Goal: Task Accomplishment & Management: Use online tool/utility

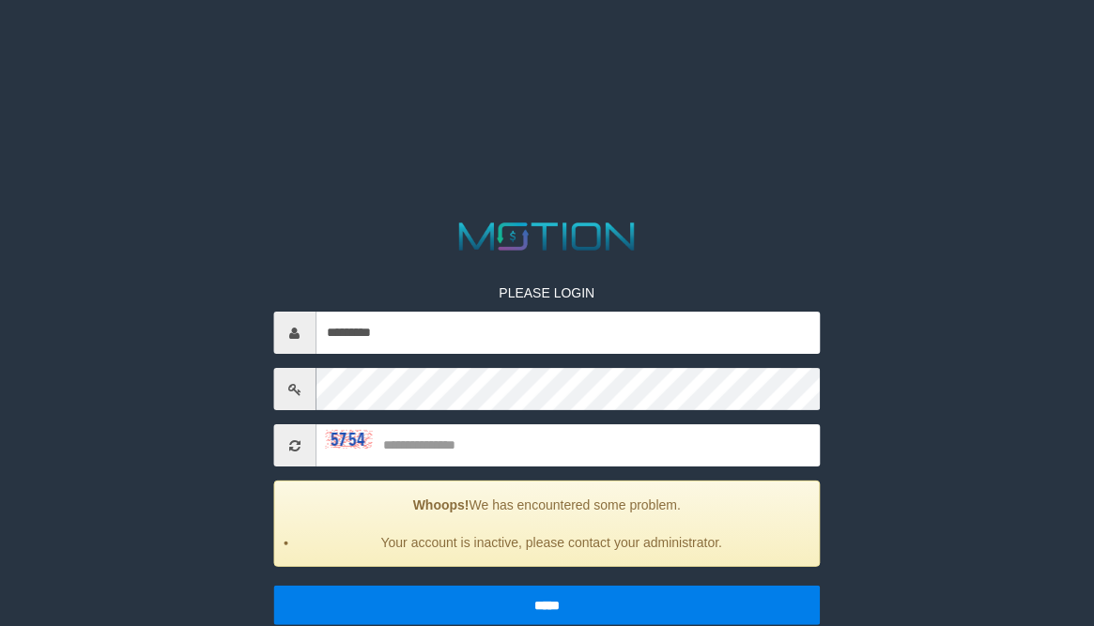
type input "*********"
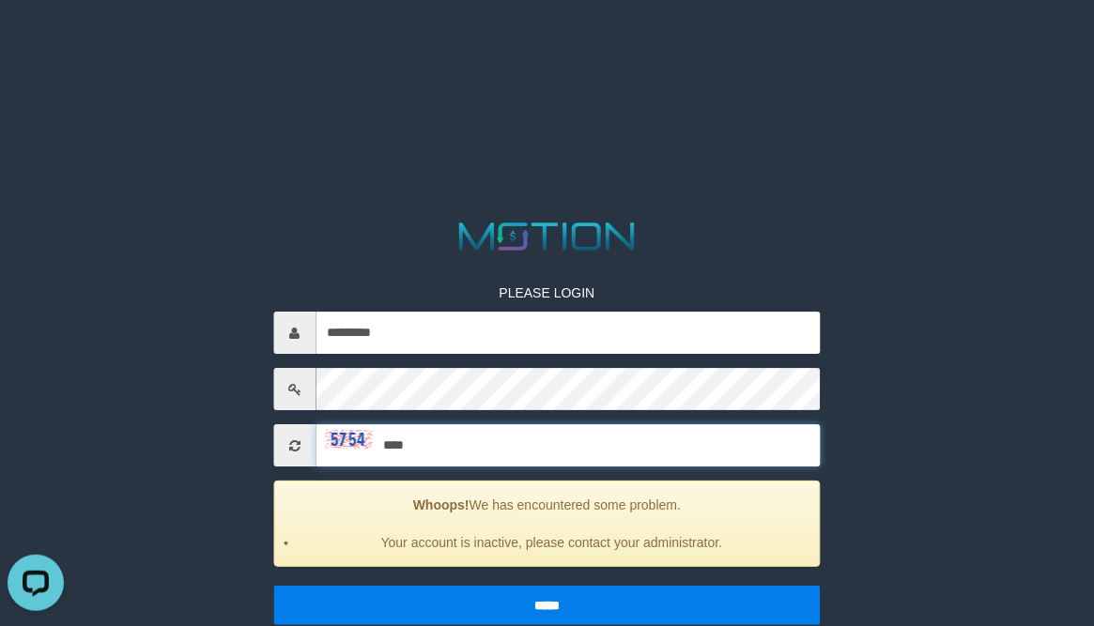
type input "****"
click at [273, 586] on input "*****" at bounding box center [547, 605] width 548 height 39
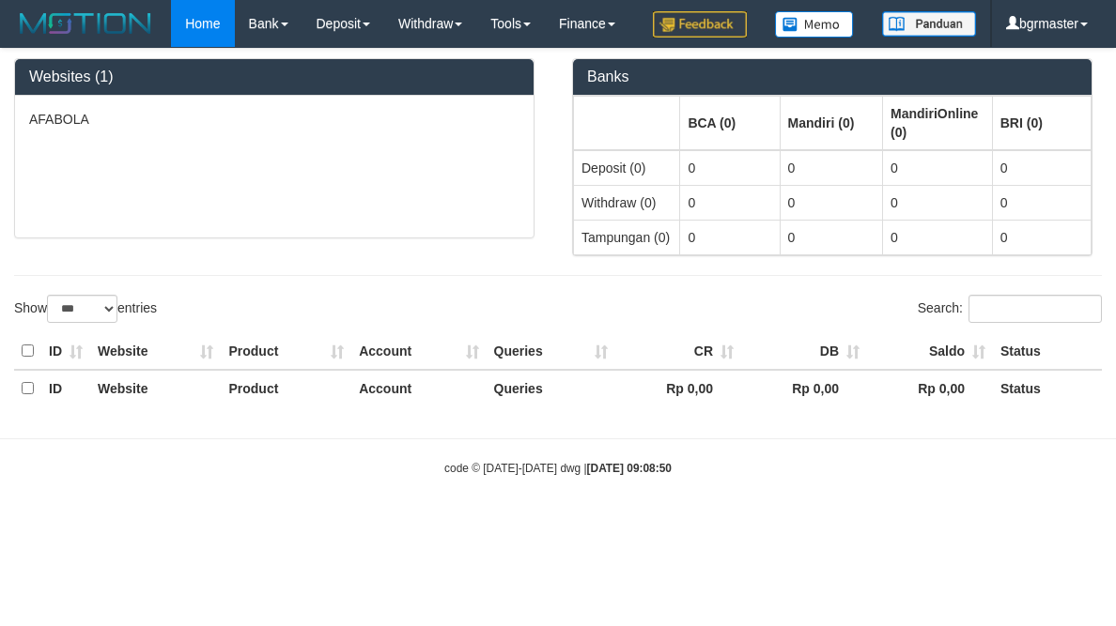
select select "***"
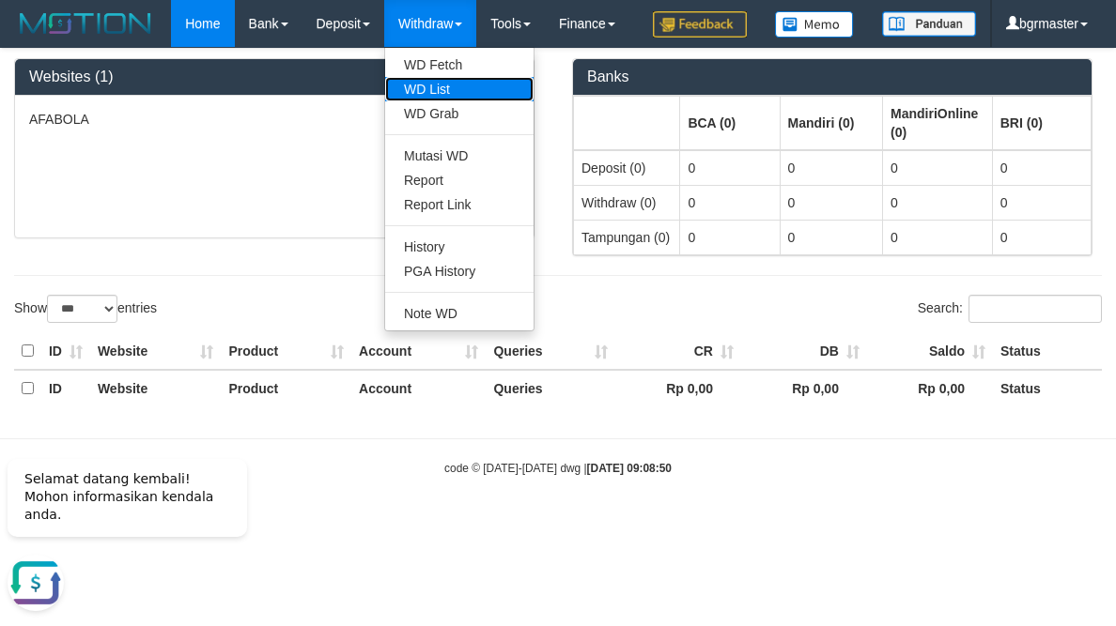
click at [454, 96] on link "WD List" at bounding box center [459, 89] width 148 height 24
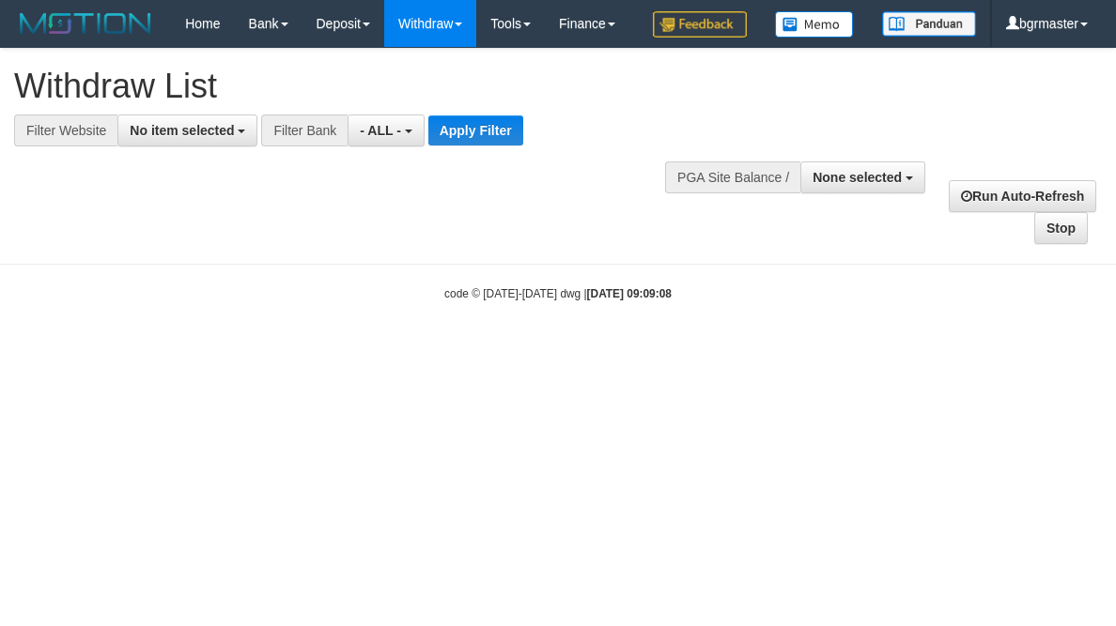
select select
click at [914, 193] on button "None selected" at bounding box center [862, 178] width 125 height 32
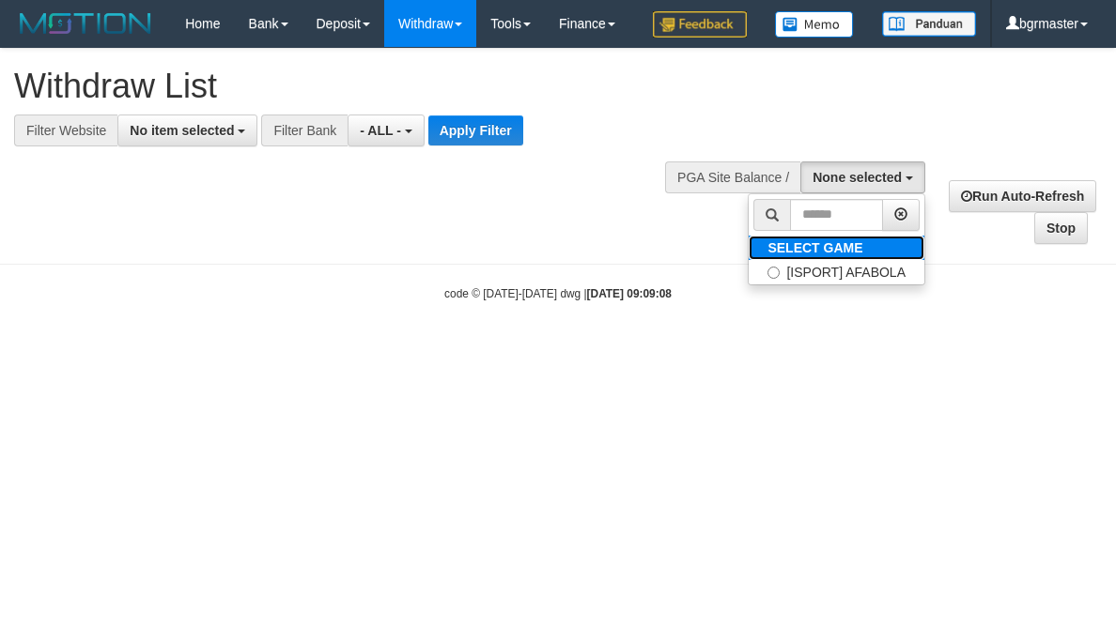
click at [883, 260] on link "SELECT GAME" at bounding box center [837, 248] width 176 height 24
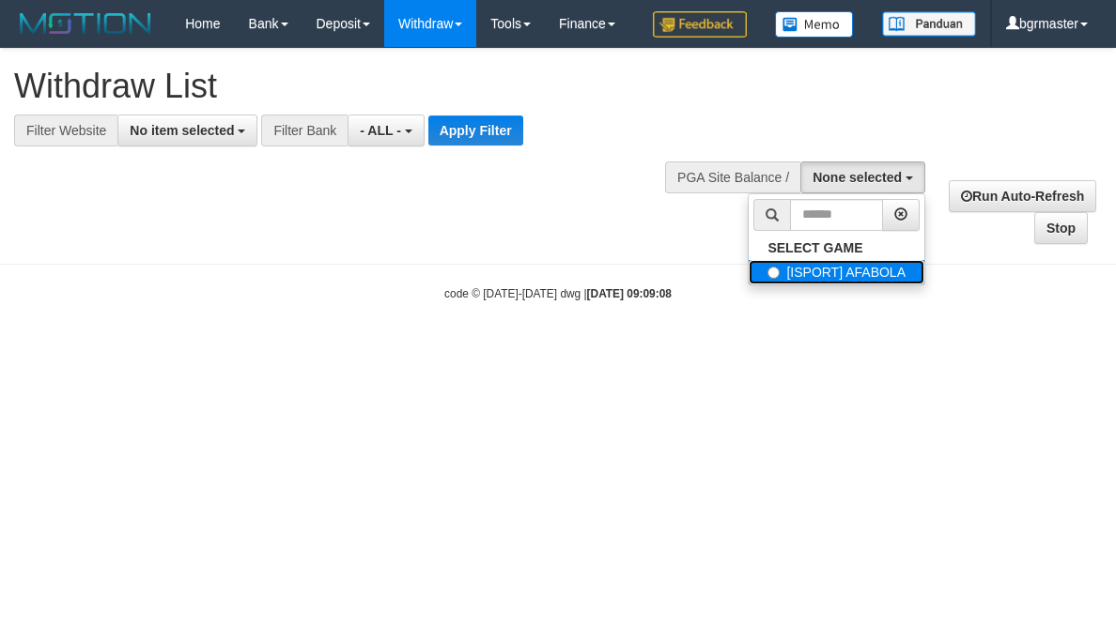
click at [879, 285] on label "[ISPORT] AFABOLA" at bounding box center [837, 272] width 176 height 24
select select "****"
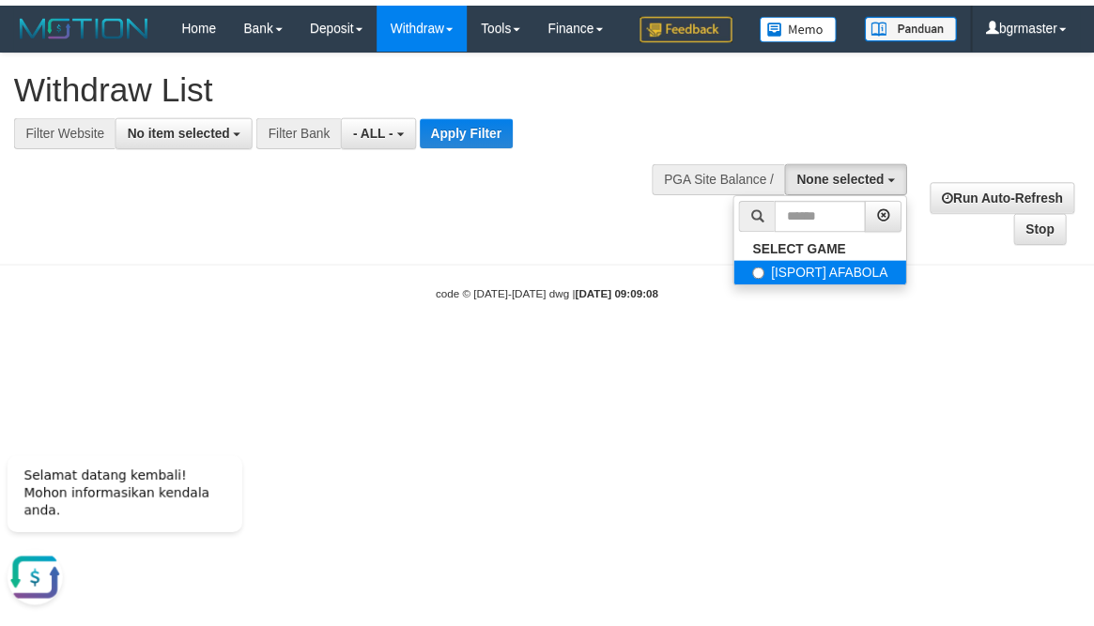
scroll to position [17, 0]
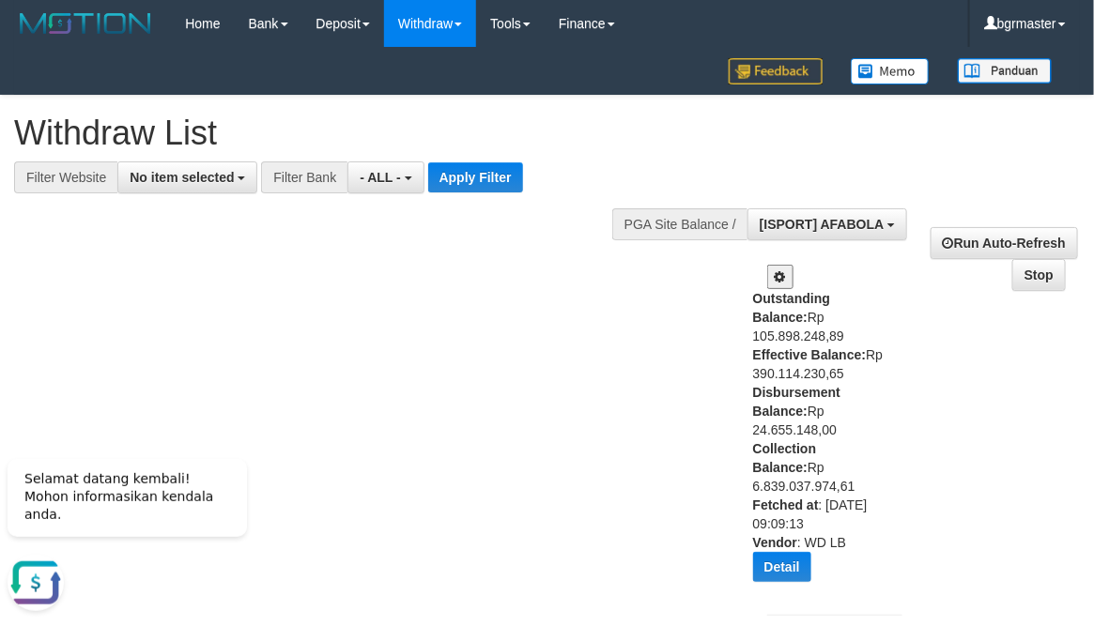
click at [781, 285] on button at bounding box center [780, 277] width 26 height 24
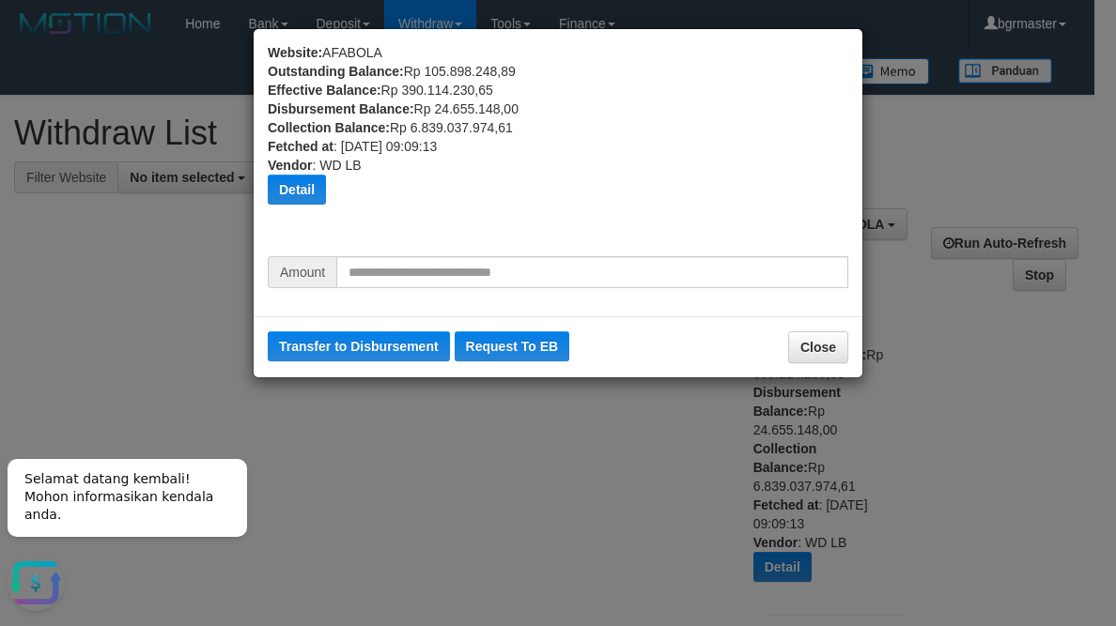
click at [445, 291] on div "Amount" at bounding box center [558, 279] width 609 height 46
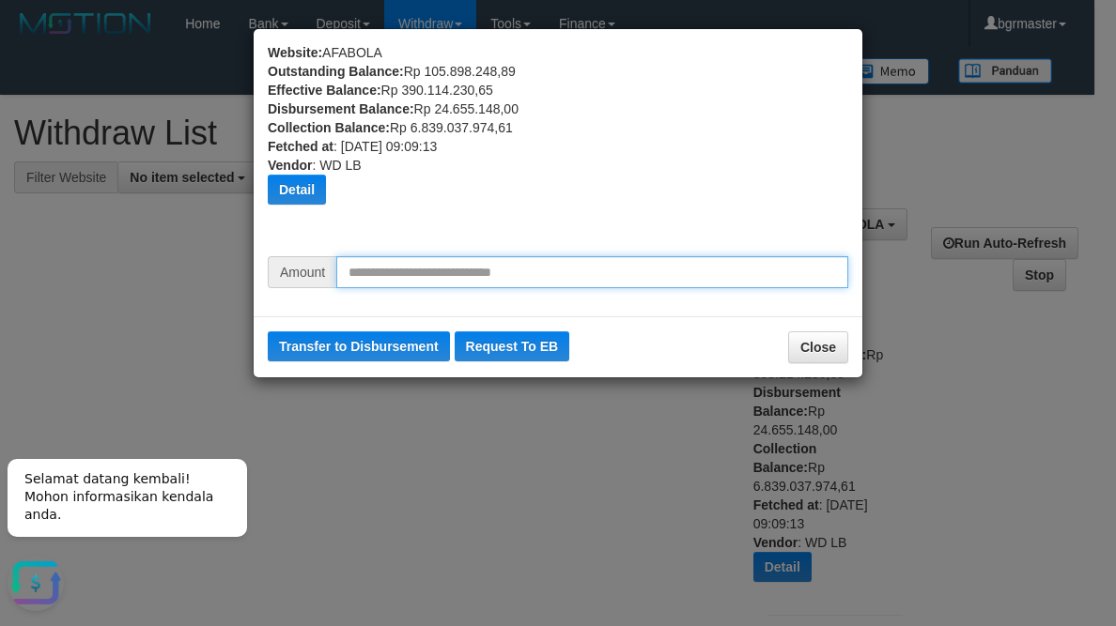
drag, startPoint x: 449, startPoint y: 287, endPoint x: 457, endPoint y: 283, distance: 9.7
click at [449, 286] on input "text" at bounding box center [592, 272] width 512 height 32
type input "********"
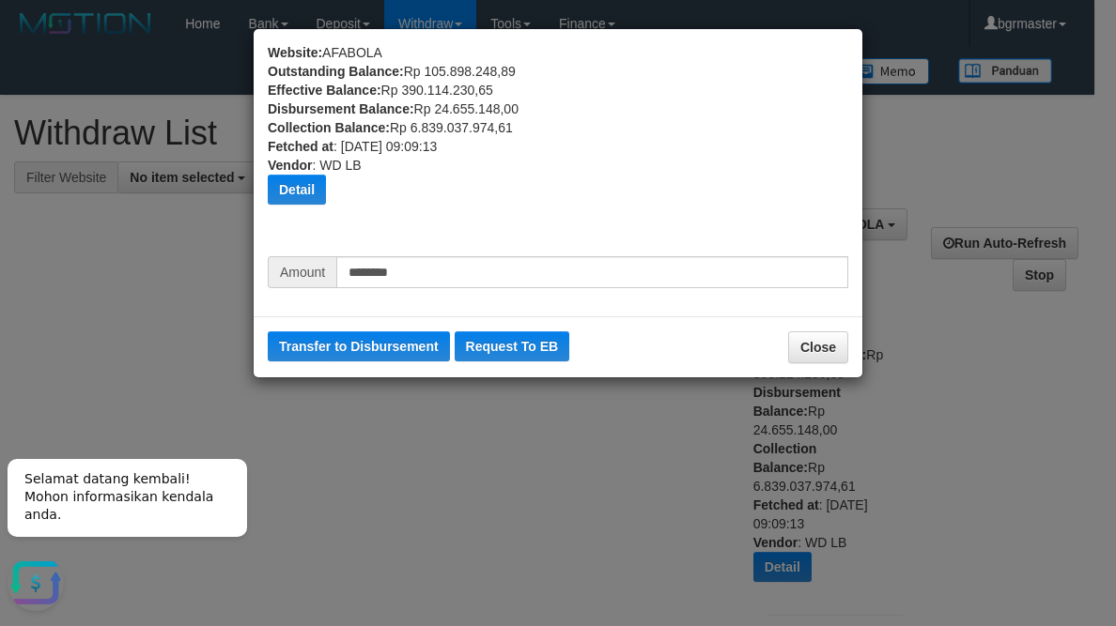
drag, startPoint x: 412, startPoint y: 319, endPoint x: 414, endPoint y: 363, distance: 44.2
click at [412, 321] on div "Transfer to Disbursement Request To EB Close" at bounding box center [558, 347] width 609 height 61
click at [414, 363] on div "Transfer to Disbursement Request To EB Close" at bounding box center [558, 347] width 609 height 61
click at [418, 344] on button "Transfer to Disbursement" at bounding box center [359, 347] width 182 height 30
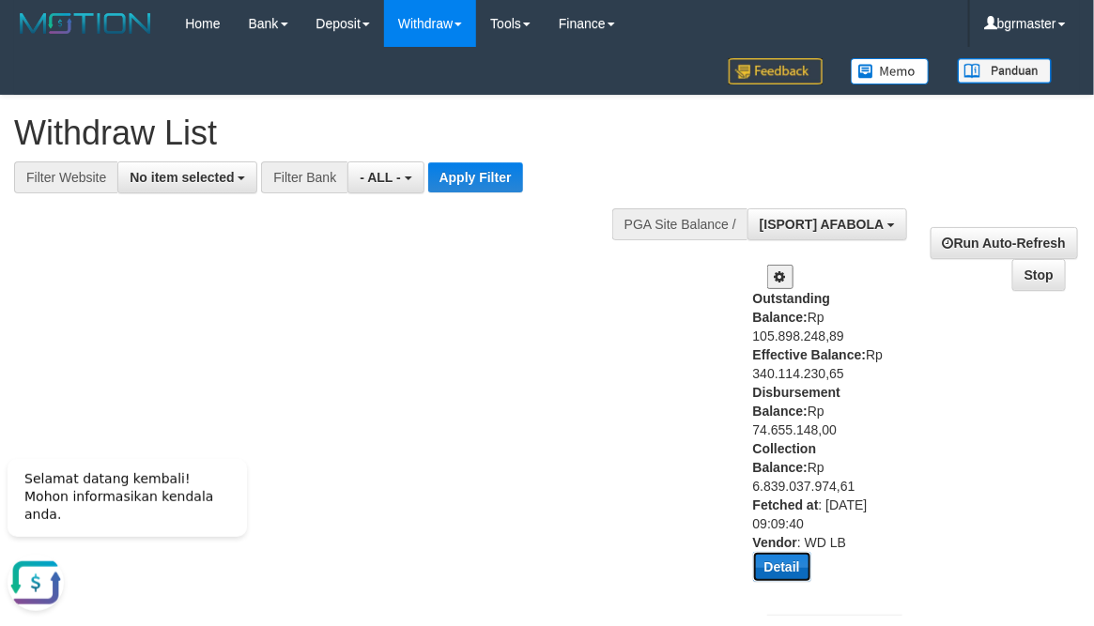
click at [787, 552] on button "Detail" at bounding box center [782, 567] width 58 height 30
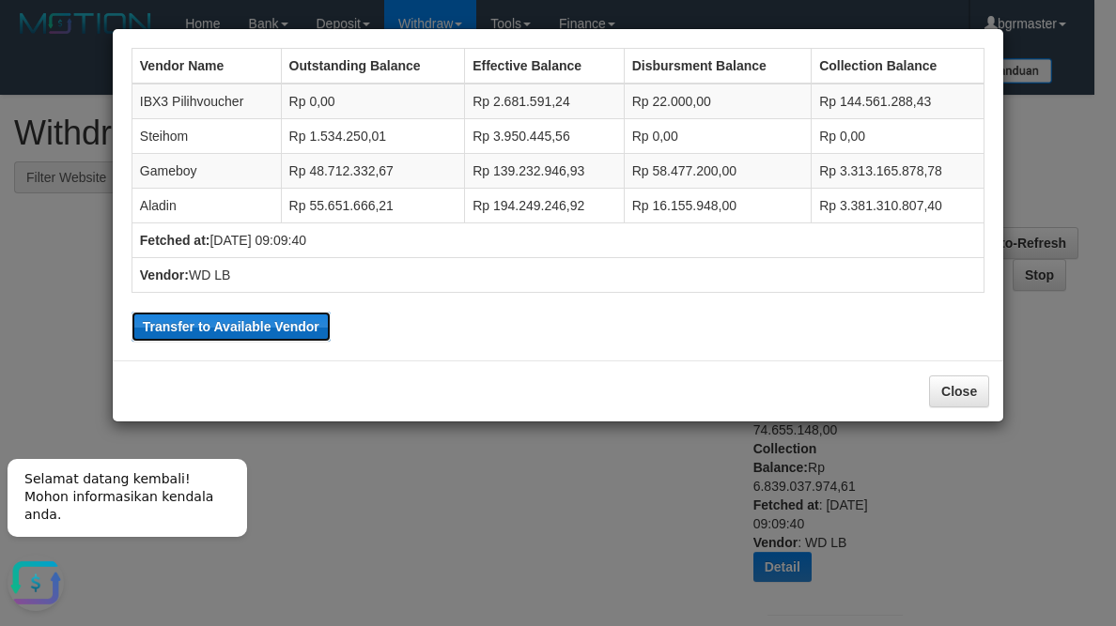
click at [197, 342] on button "Transfer to Available Vendor" at bounding box center [230, 327] width 199 height 30
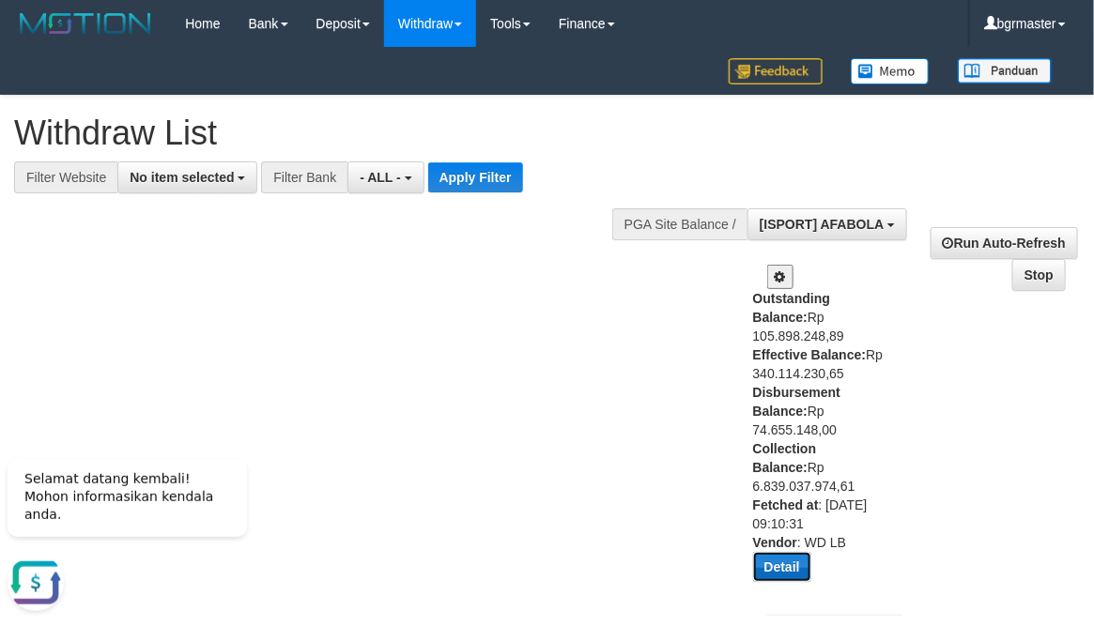
click at [789, 552] on button "Detail" at bounding box center [782, 567] width 58 height 30
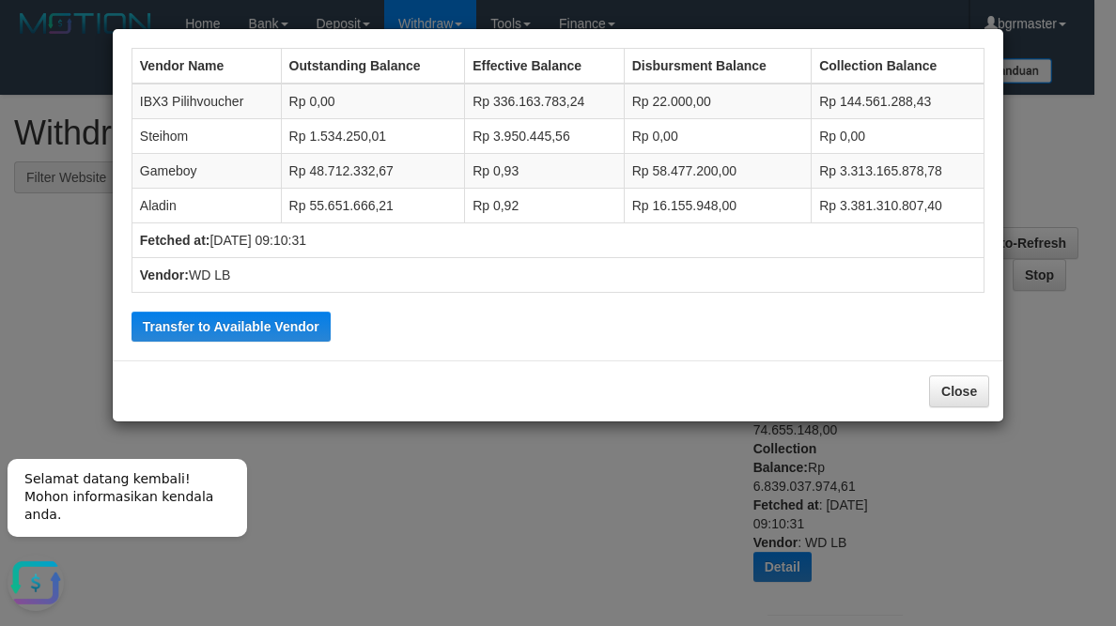
click at [815, 459] on div "Vendor Name Outstanding Balance Effective Balance Disbursment Balance Collectio…" at bounding box center [558, 313] width 1116 height 626
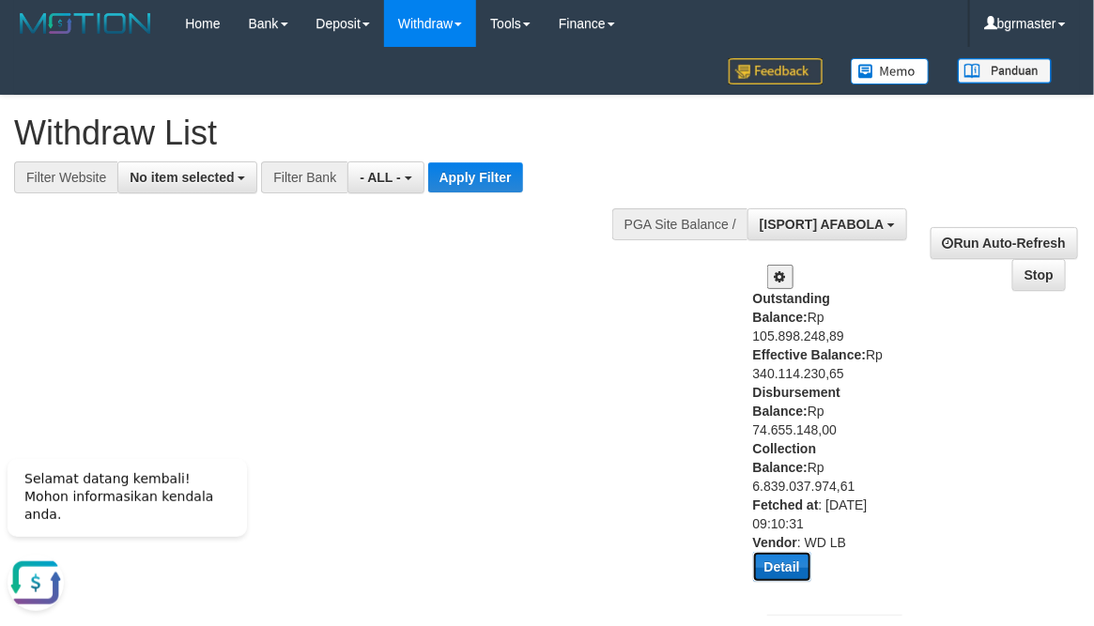
click at [781, 552] on button "Detail" at bounding box center [782, 567] width 58 height 30
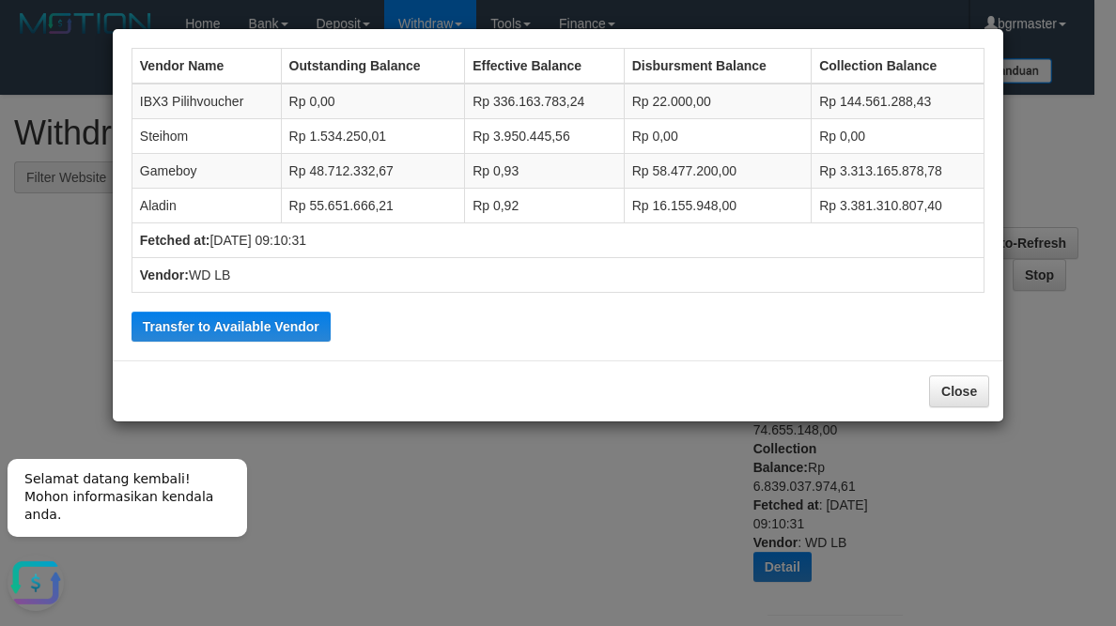
click at [271, 311] on div "Vendor Name Outstanding Balance Effective Balance Disbursment Balance Collectio…" at bounding box center [558, 195] width 872 height 313
click at [279, 317] on button "Transfer to Available Vendor" at bounding box center [230, 327] width 199 height 30
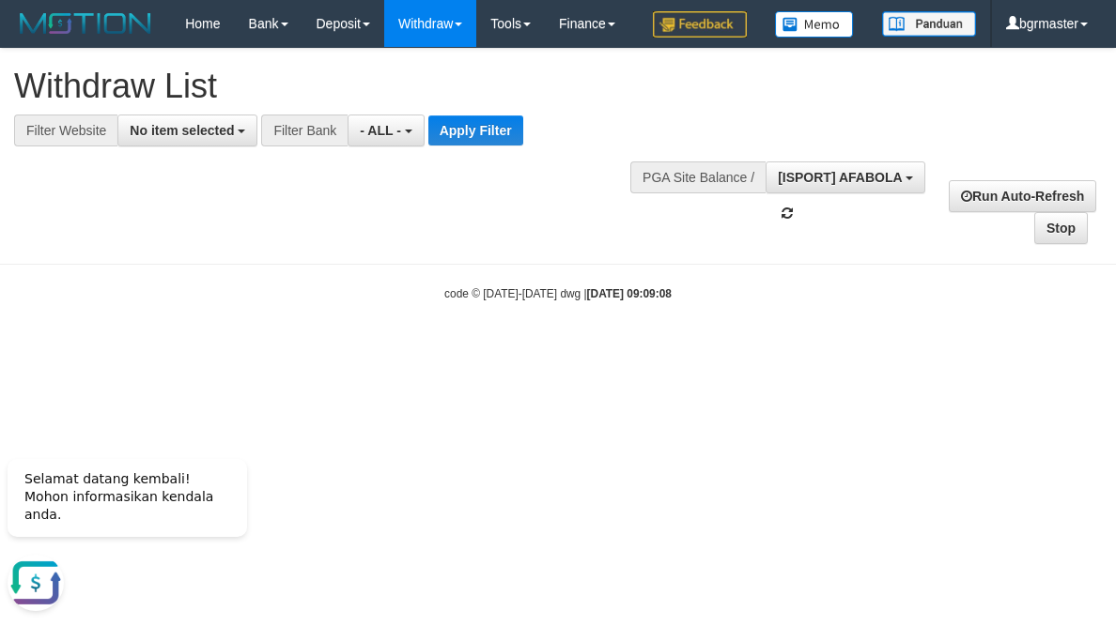
drag, startPoint x: 798, startPoint y: 105, endPoint x: 810, endPoint y: 192, distance: 87.1
click at [803, 107] on div "**********" at bounding box center [558, 147] width 1116 height 196
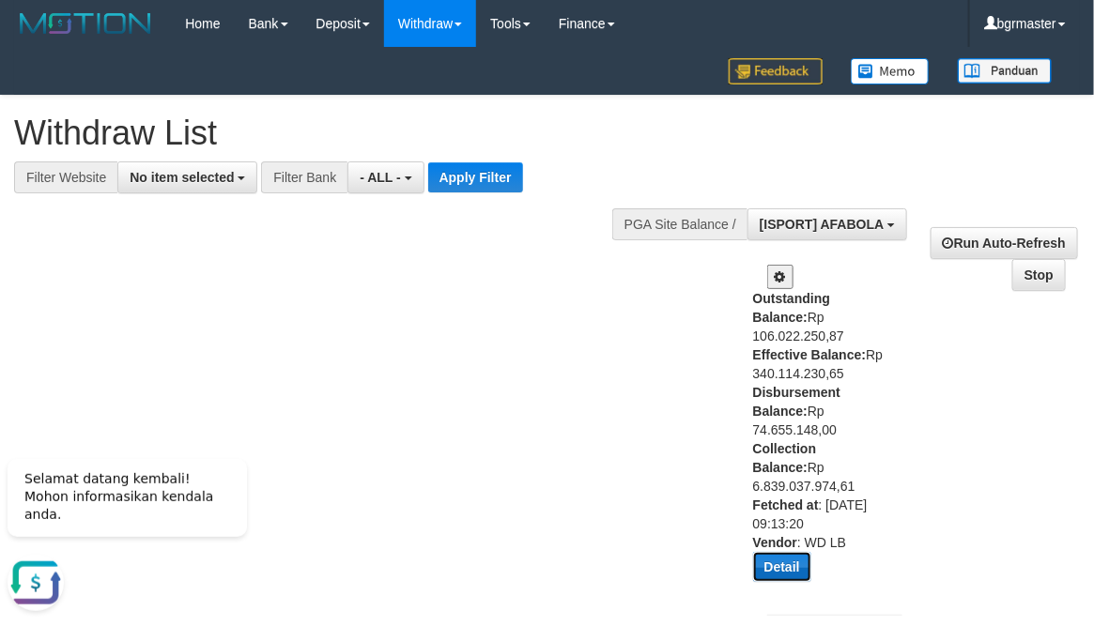
click at [793, 552] on button "Detail" at bounding box center [782, 567] width 58 height 30
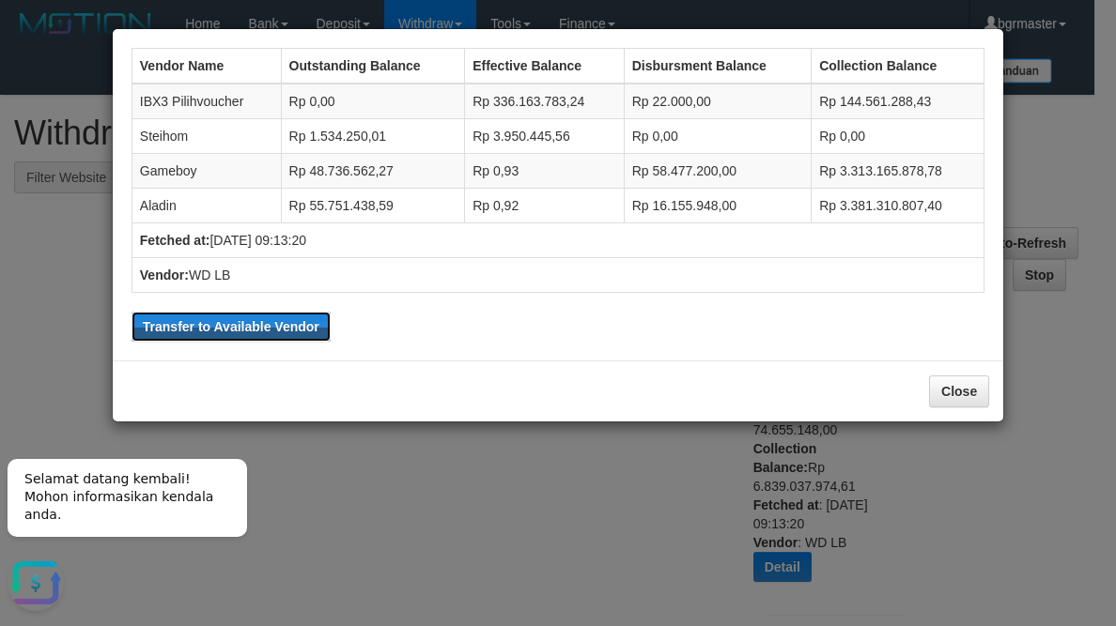
drag, startPoint x: 311, startPoint y: 318, endPoint x: 756, endPoint y: 121, distance: 487.0
click at [311, 318] on button "Transfer to Available Vendor" at bounding box center [230, 327] width 199 height 30
click at [986, 393] on button "Close" at bounding box center [959, 392] width 60 height 32
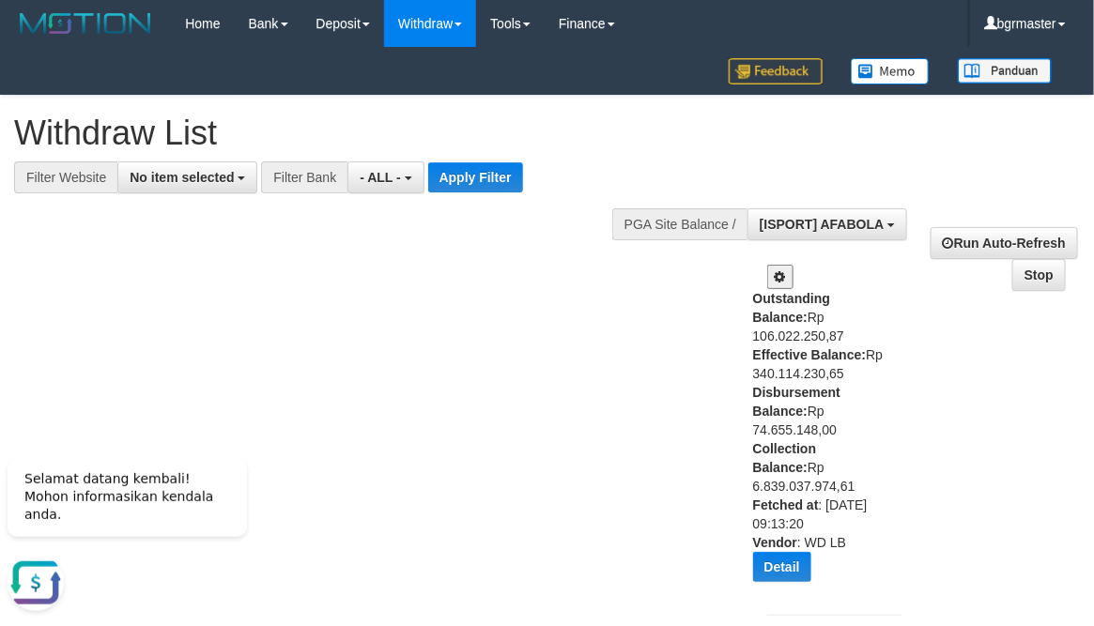
click at [783, 273] on span at bounding box center [780, 277] width 11 height 13
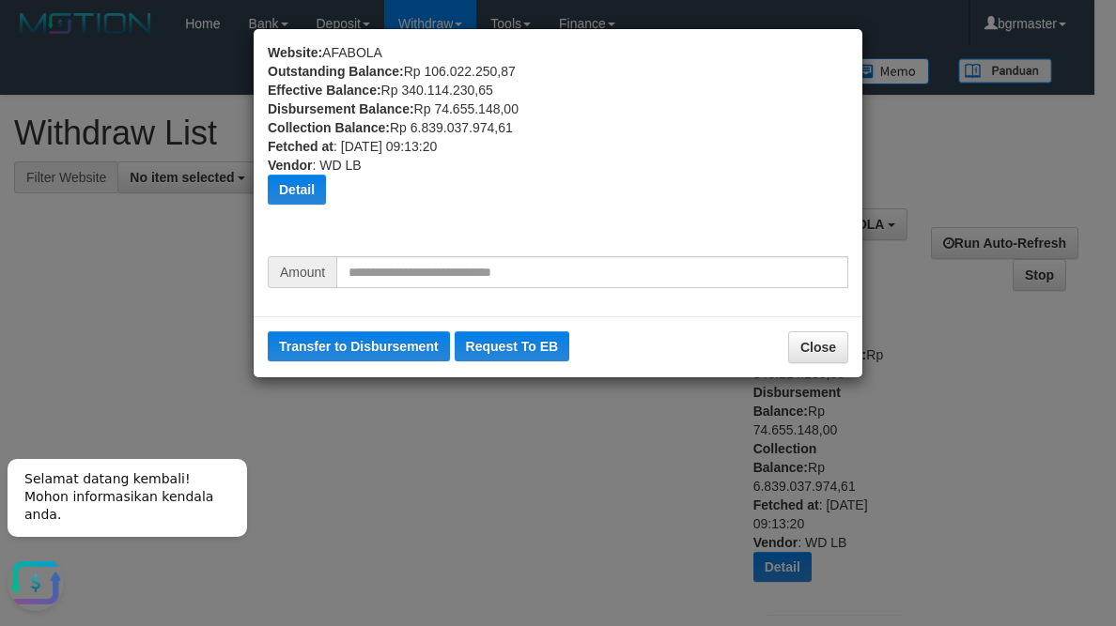
click at [469, 245] on div "Website: AFABOLA Outstanding Balance: Rp 106.022.250,87 Effective Balance: Rp 3…" at bounding box center [558, 149] width 580 height 213
click at [479, 249] on div "Website: AFABOLA Outstanding Balance: Rp 106.022.250,87 Effective Balance: Rp 3…" at bounding box center [558, 149] width 580 height 213
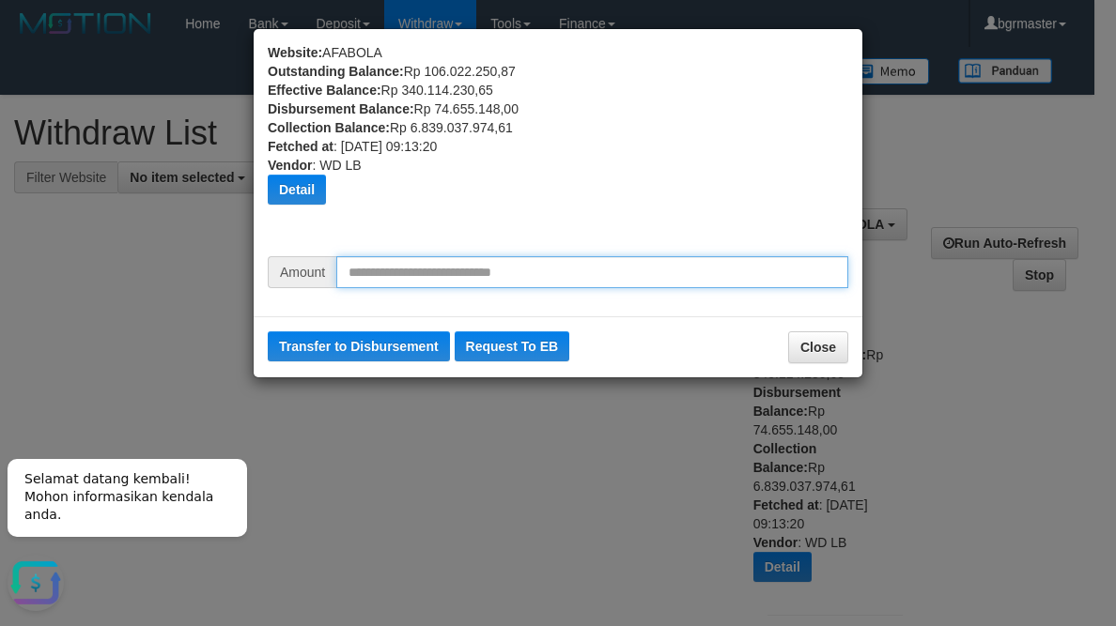
click at [487, 263] on input "text" at bounding box center [592, 272] width 512 height 32
type input "********"
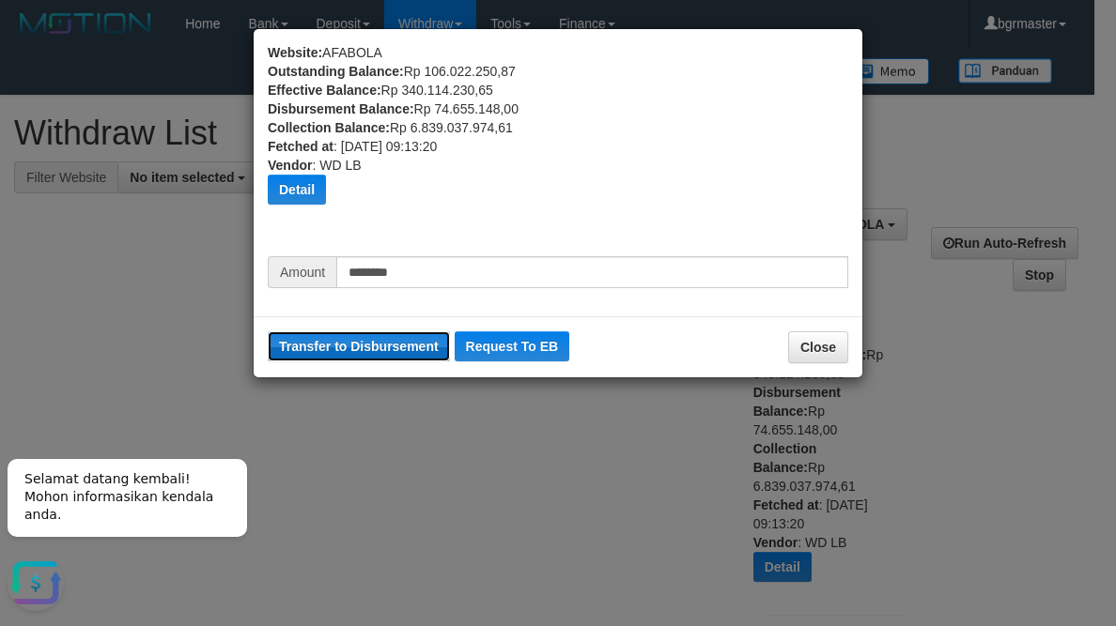
click at [415, 344] on button "Transfer to Disbursement" at bounding box center [359, 347] width 182 height 30
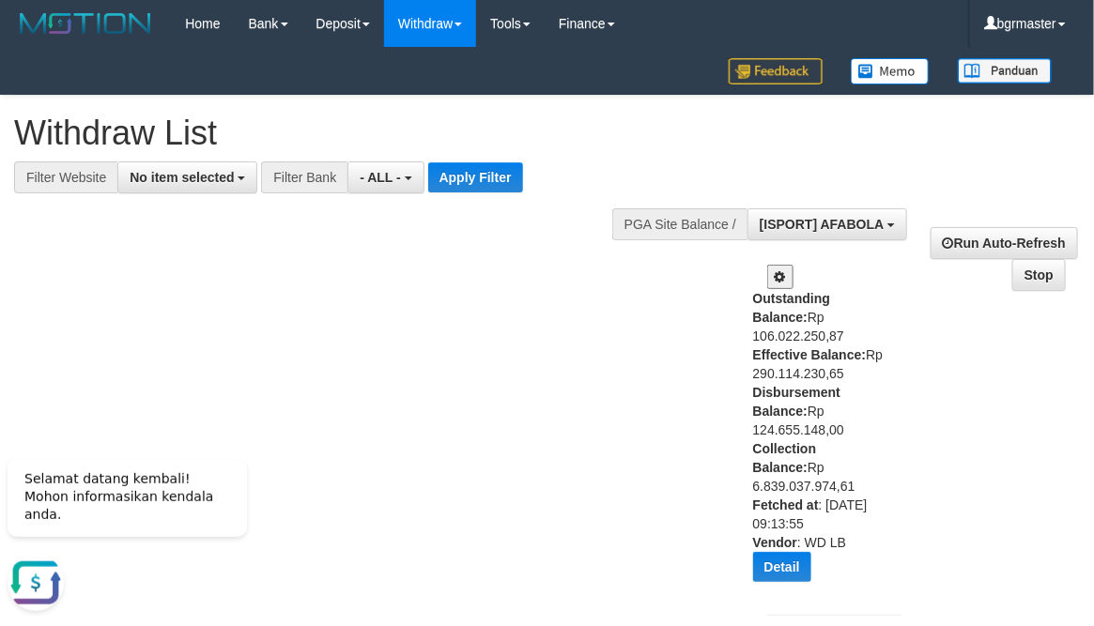
click at [781, 535] on b "Vendor" at bounding box center [775, 542] width 44 height 15
click at [786, 552] on button "Detail" at bounding box center [782, 567] width 58 height 30
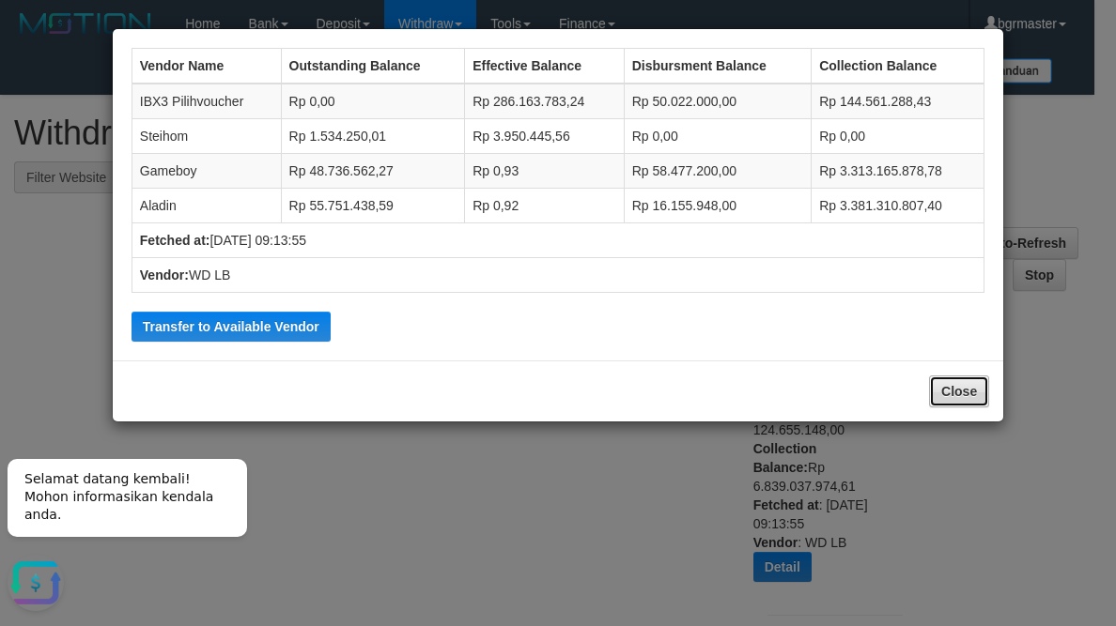
click at [959, 393] on button "Close" at bounding box center [959, 392] width 60 height 32
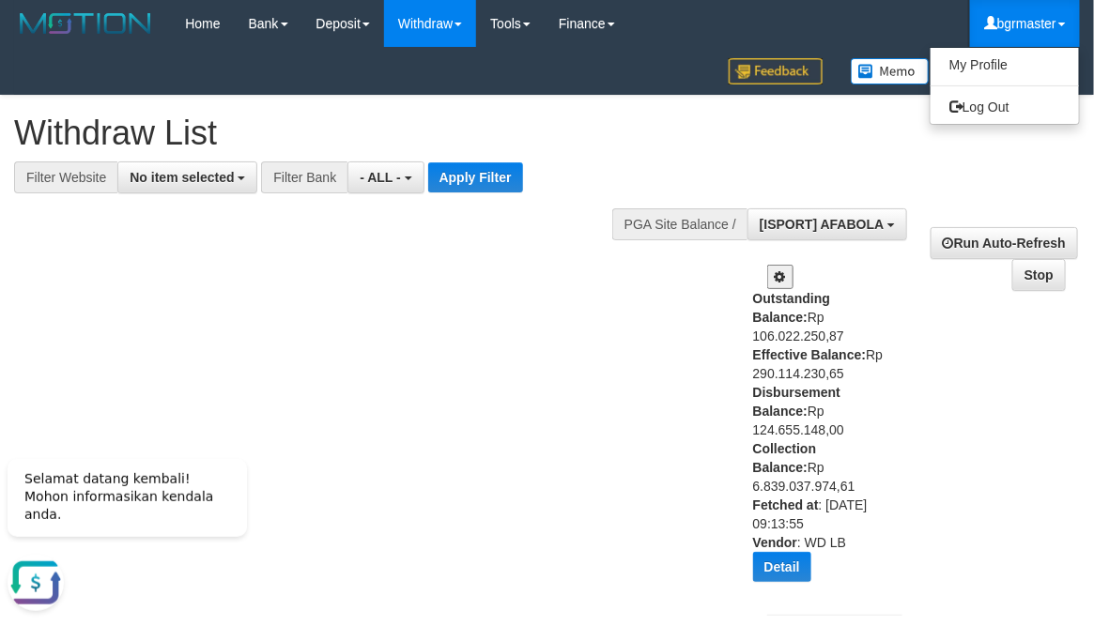
click at [1015, 23] on link "bgrmaster" at bounding box center [1025, 23] width 110 height 47
drag, startPoint x: 998, startPoint y: 97, endPoint x: 341, endPoint y: 163, distance: 660.9
click at [998, 97] on link "Log Out" at bounding box center [1005, 107] width 148 height 24
